Goal: Information Seeking & Learning: Stay updated

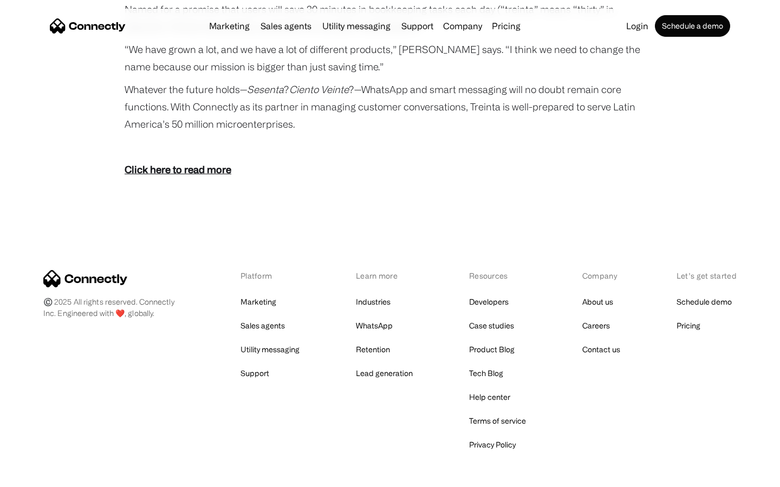
scroll to position [1993, 0]
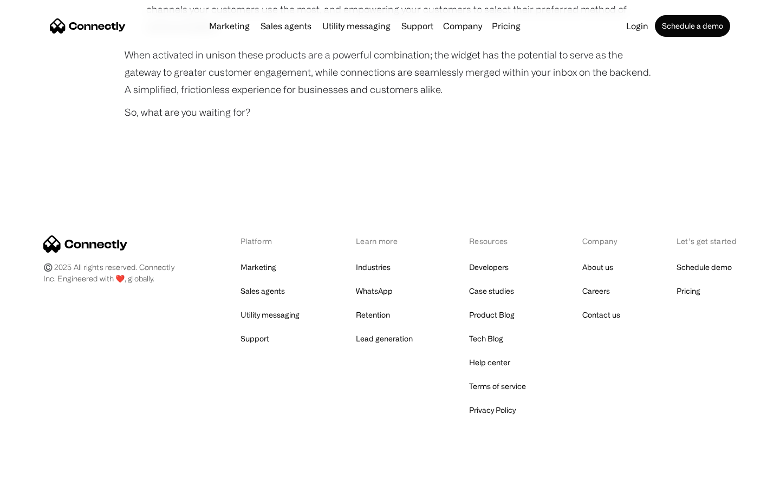
scroll to position [808, 0]
